Goal: Information Seeking & Learning: Check status

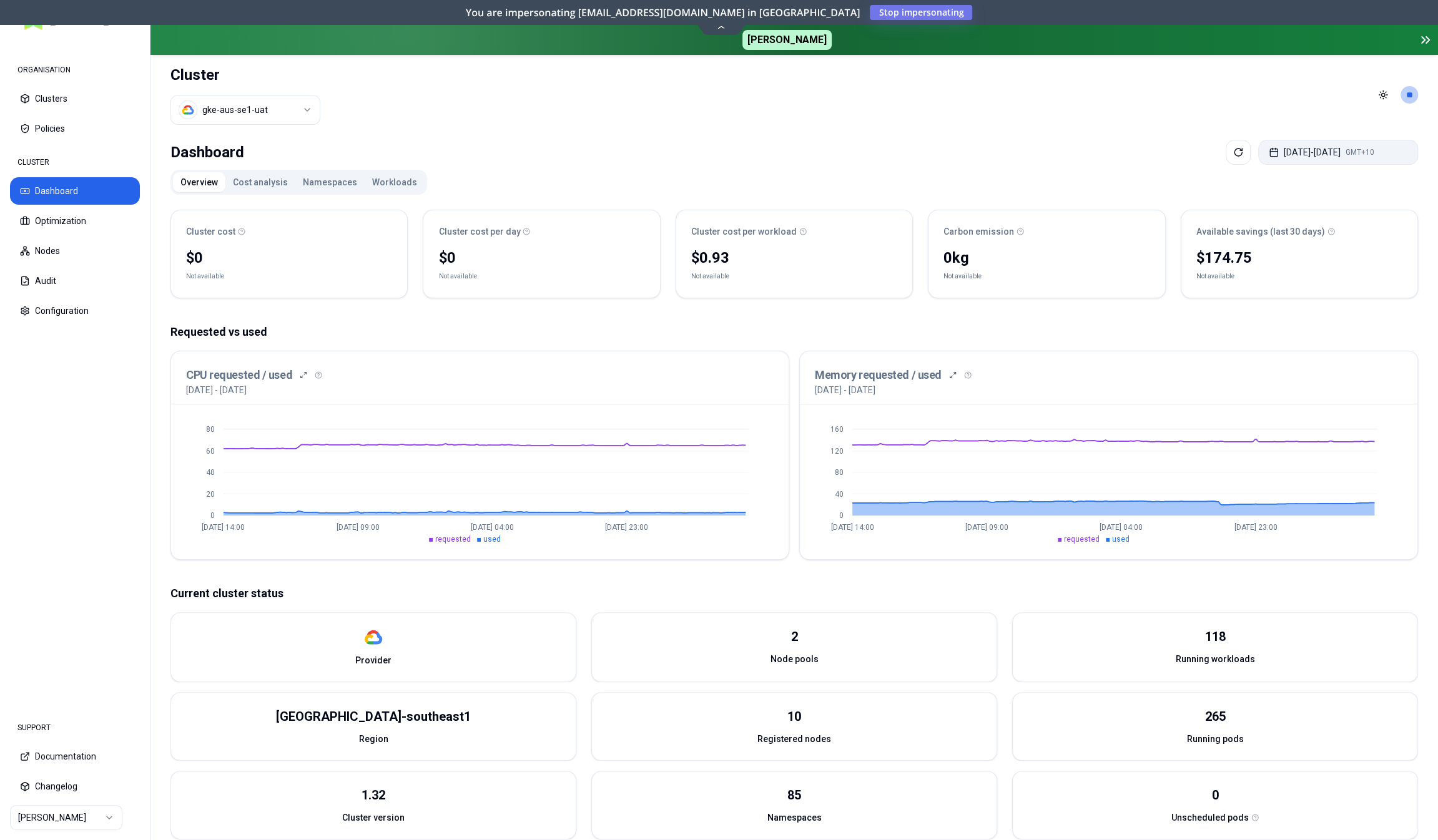
click at [1288, 150] on button "[DATE] - [DATE] GMT+10" at bounding box center [1338, 152] width 160 height 25
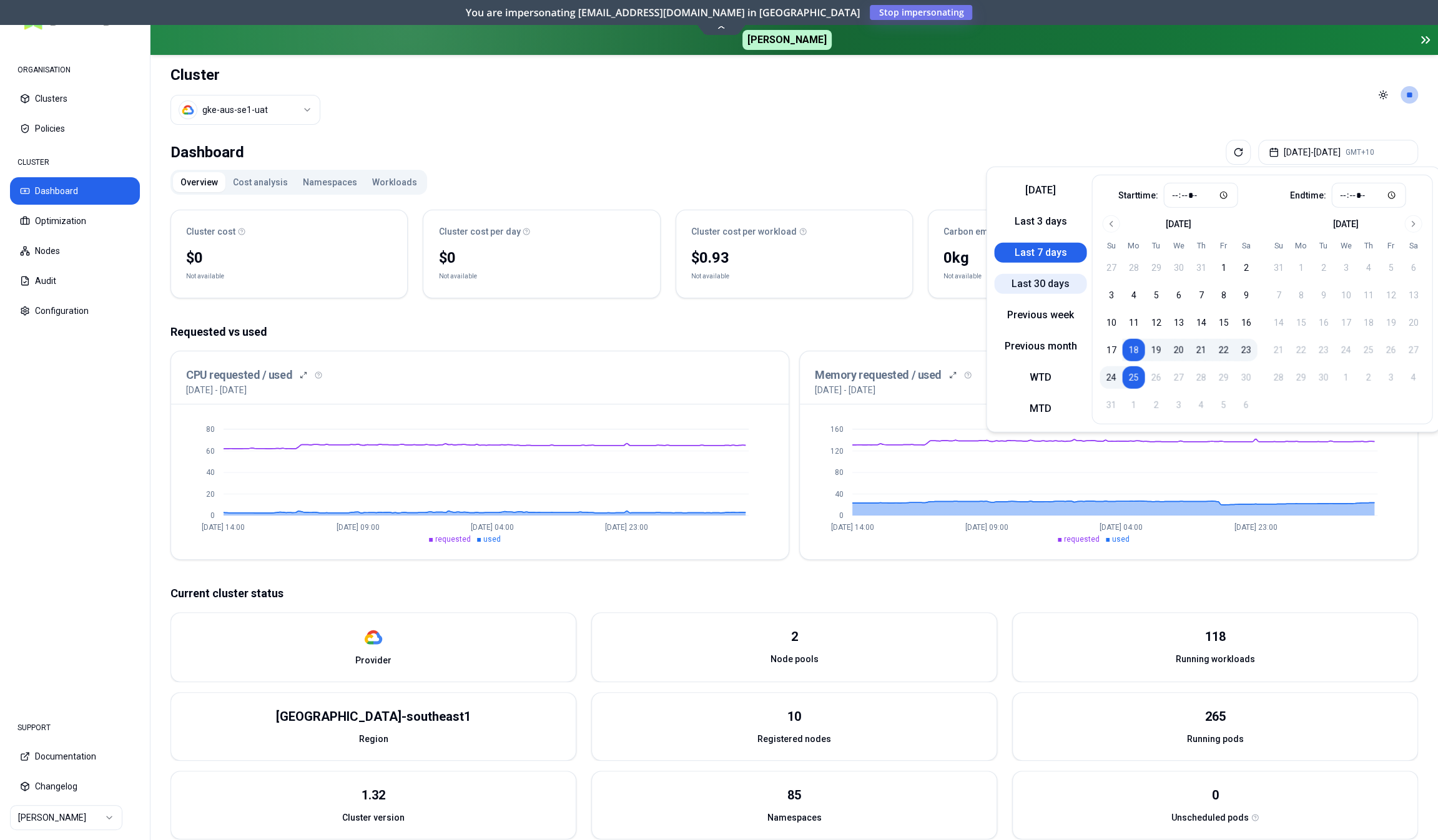
click at [1014, 279] on button "Last 30 days" at bounding box center [1040, 284] width 92 height 20
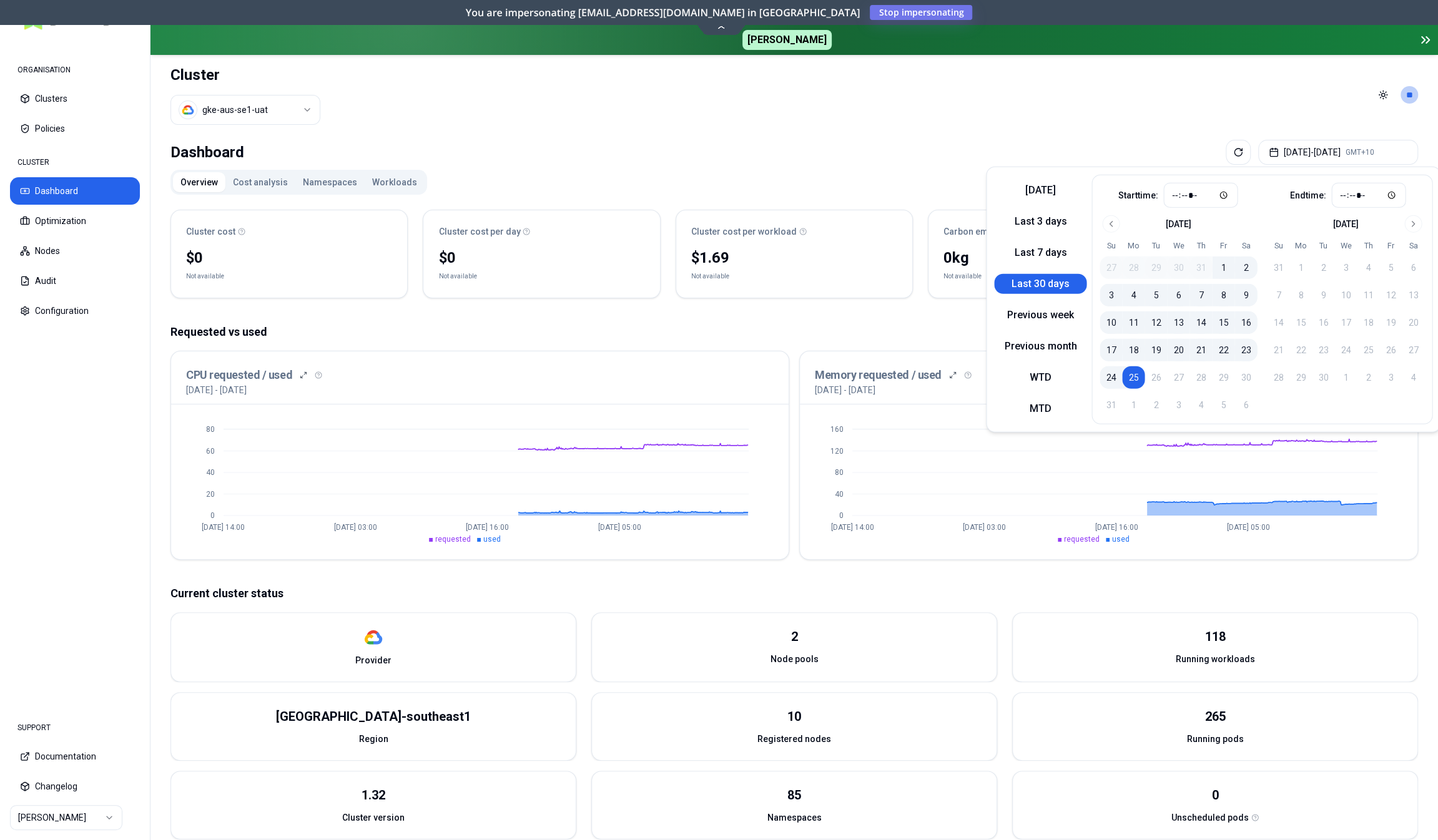
click at [974, 148] on div "Dashboard [DATE] - [DATE] GMT+10" at bounding box center [794, 152] width 1247 height 25
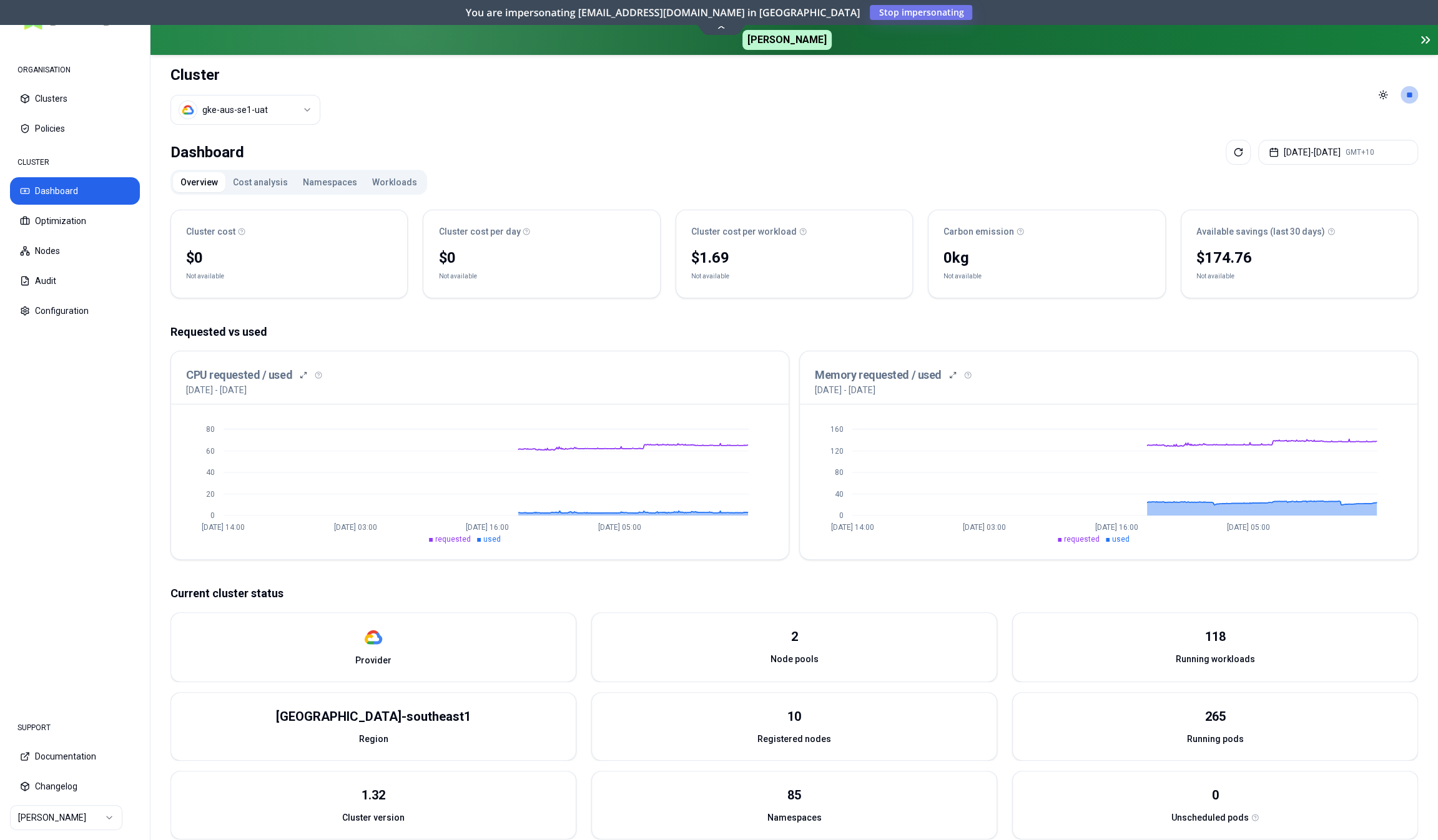
click at [384, 183] on button "Workloads" at bounding box center [394, 182] width 60 height 20
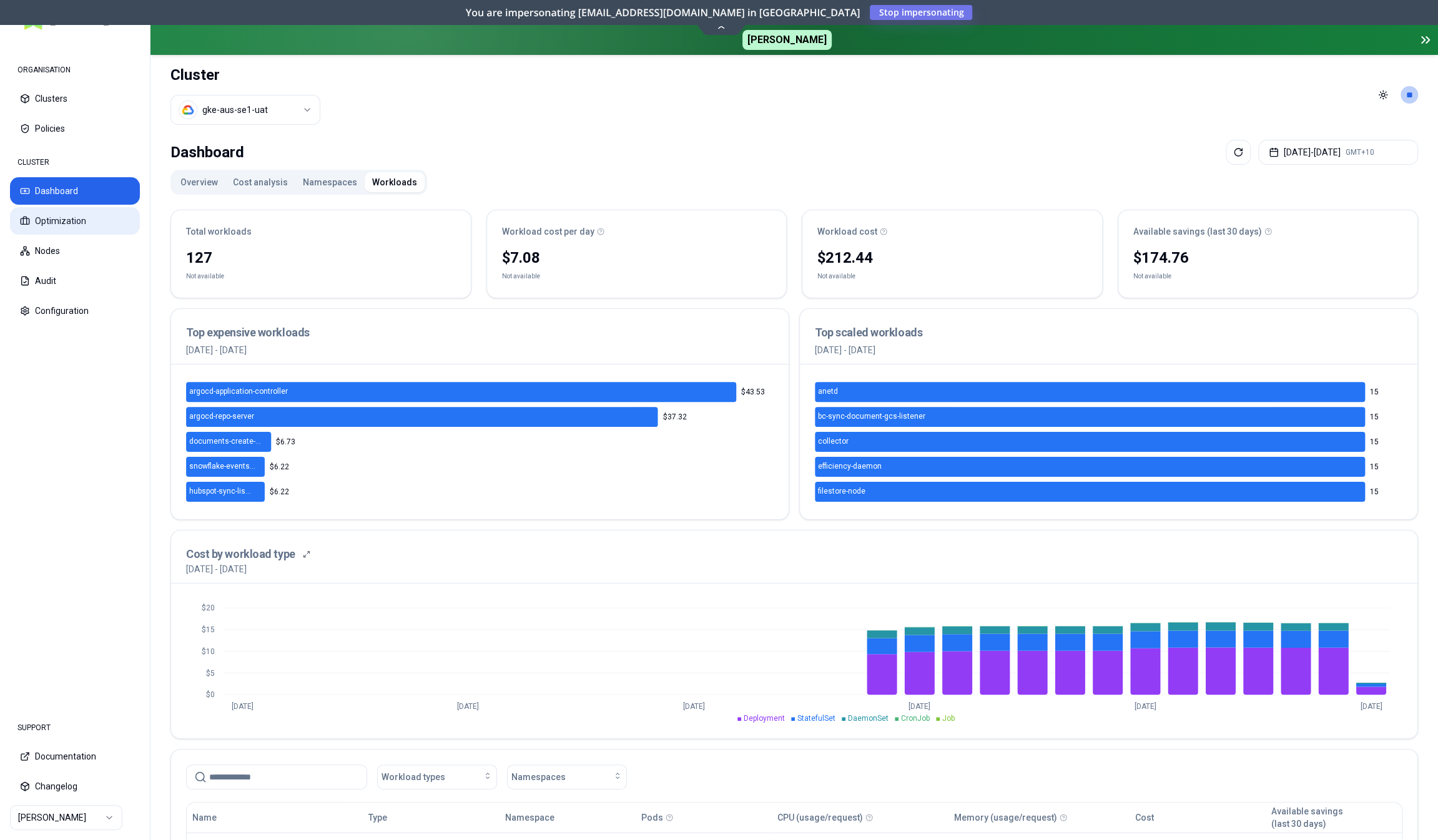
click at [95, 224] on button "Optimization" at bounding box center [75, 221] width 130 height 28
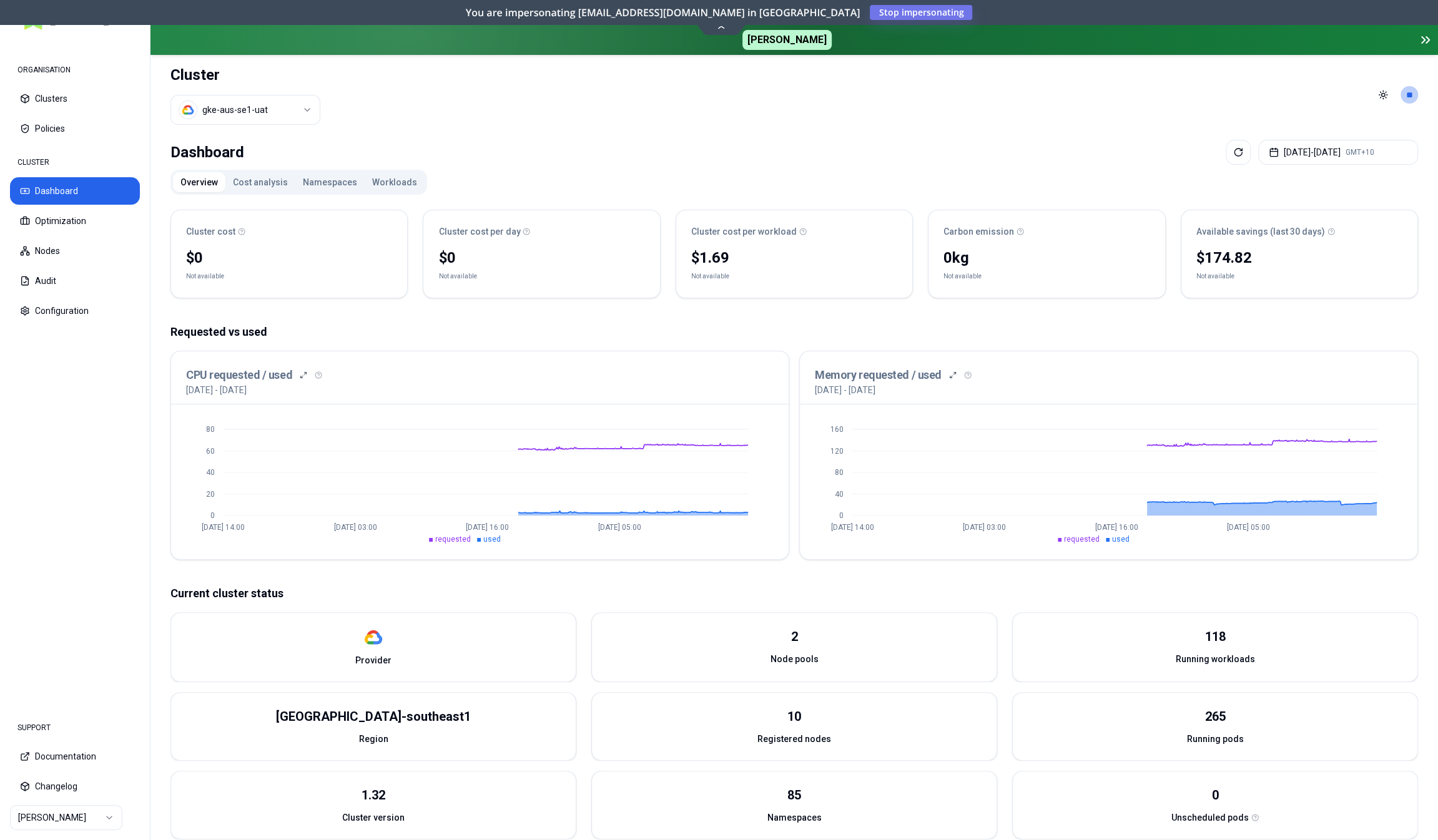
click at [349, 717] on div "[GEOGRAPHIC_DATA]-southeast1" at bounding box center [373, 717] width 195 height 18
drag, startPoint x: 349, startPoint y: 717, endPoint x: 438, endPoint y: 716, distance: 89.0
click at [438, 716] on div "[GEOGRAPHIC_DATA]-southeast1" at bounding box center [373, 717] width 195 height 18
copy div "[GEOGRAPHIC_DATA]-southeast1"
